Goal: Transaction & Acquisition: Subscribe to service/newsletter

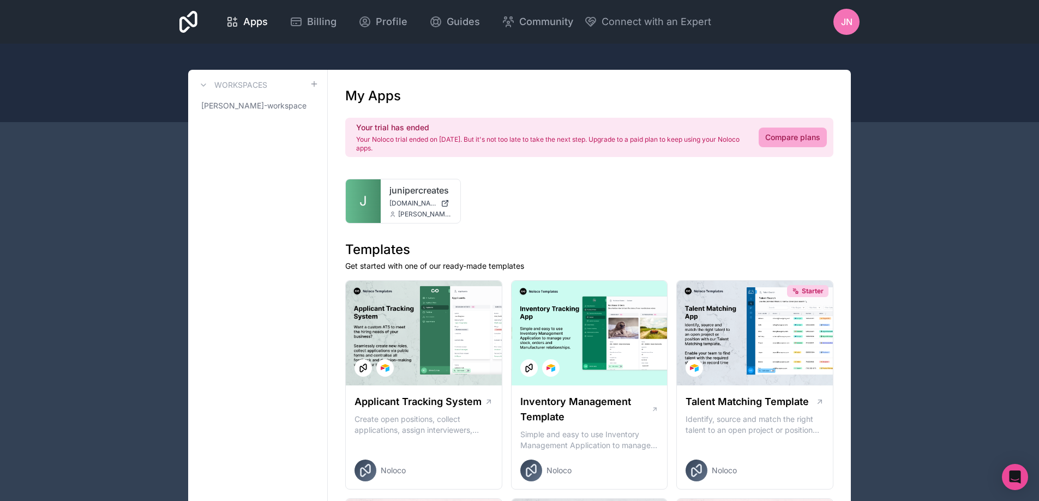
click at [430, 151] on p "Your Noloco trial ended on [DATE]. But it's not too late to take the next step.…" at bounding box center [550, 143] width 389 height 17
click at [302, 19] on icon at bounding box center [295, 21] width 13 height 13
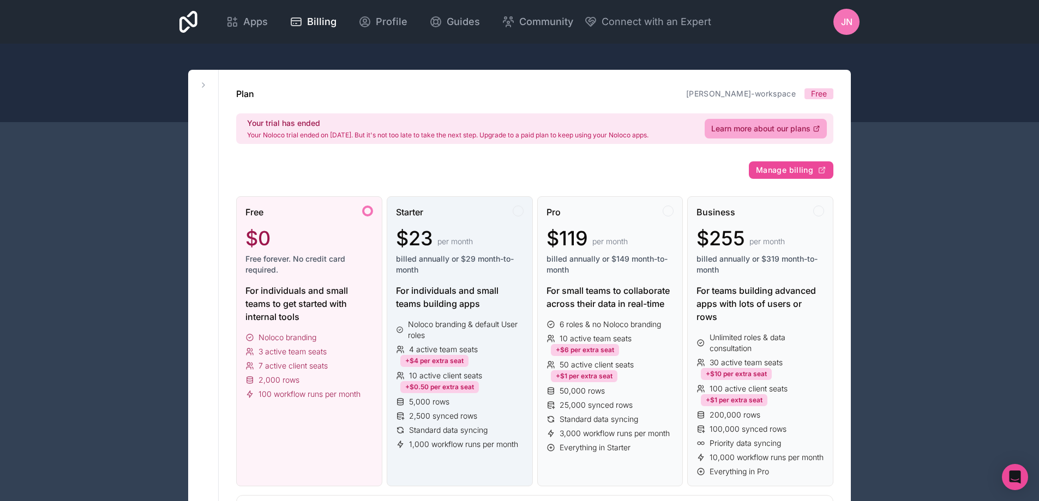
click at [485, 239] on div "$23 per month" at bounding box center [460, 238] width 128 height 22
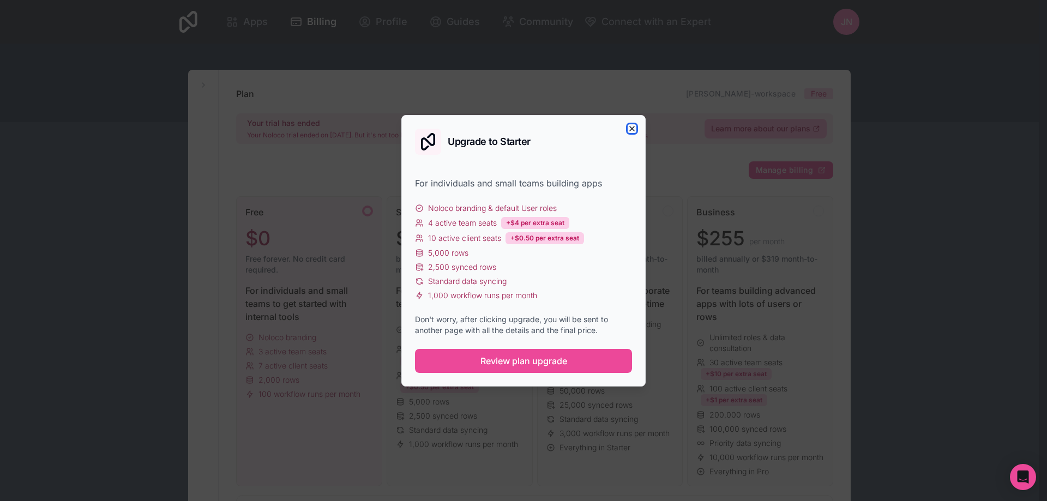
click at [631, 125] on icon "button" at bounding box center [631, 128] width 9 height 9
